Goal: Transaction & Acquisition: Book appointment/travel/reservation

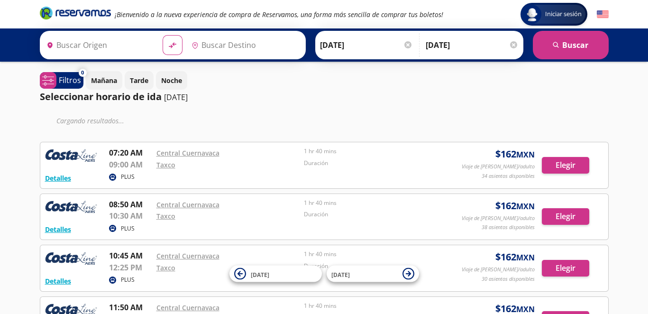
type input "[GEOGRAPHIC_DATA], [GEOGRAPHIC_DATA]"
type input "Taxco, [GEOGRAPHIC_DATA]"
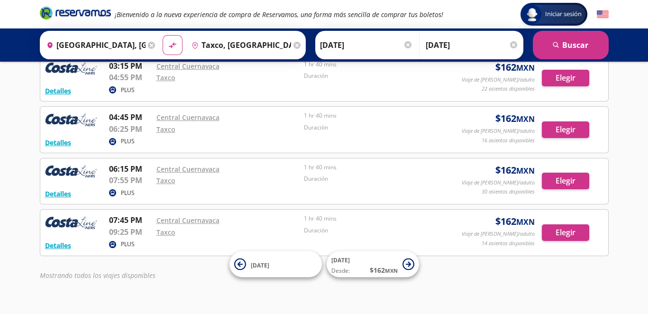
scroll to position [331, 0]
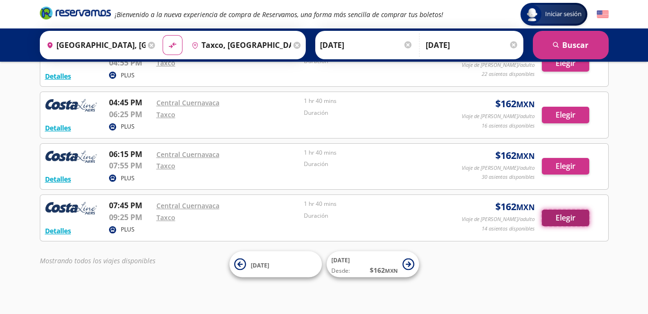
click at [565, 211] on button "Elegir" at bounding box center [565, 218] width 47 height 17
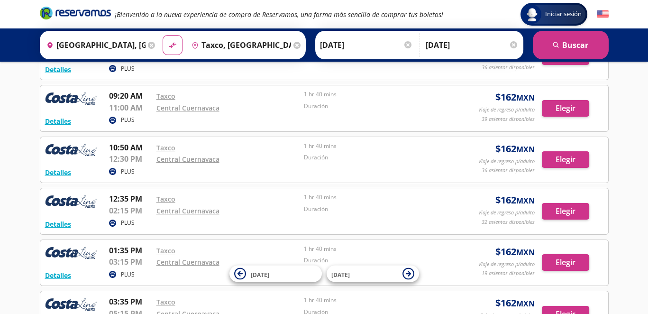
scroll to position [237, 0]
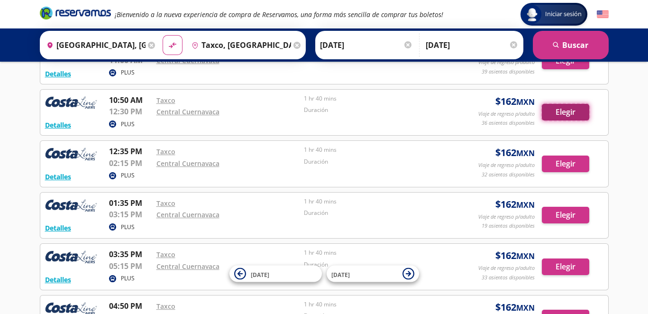
click at [551, 112] on button "Elegir" at bounding box center [565, 112] width 47 height 17
